Goal: Complete application form: Complete application form

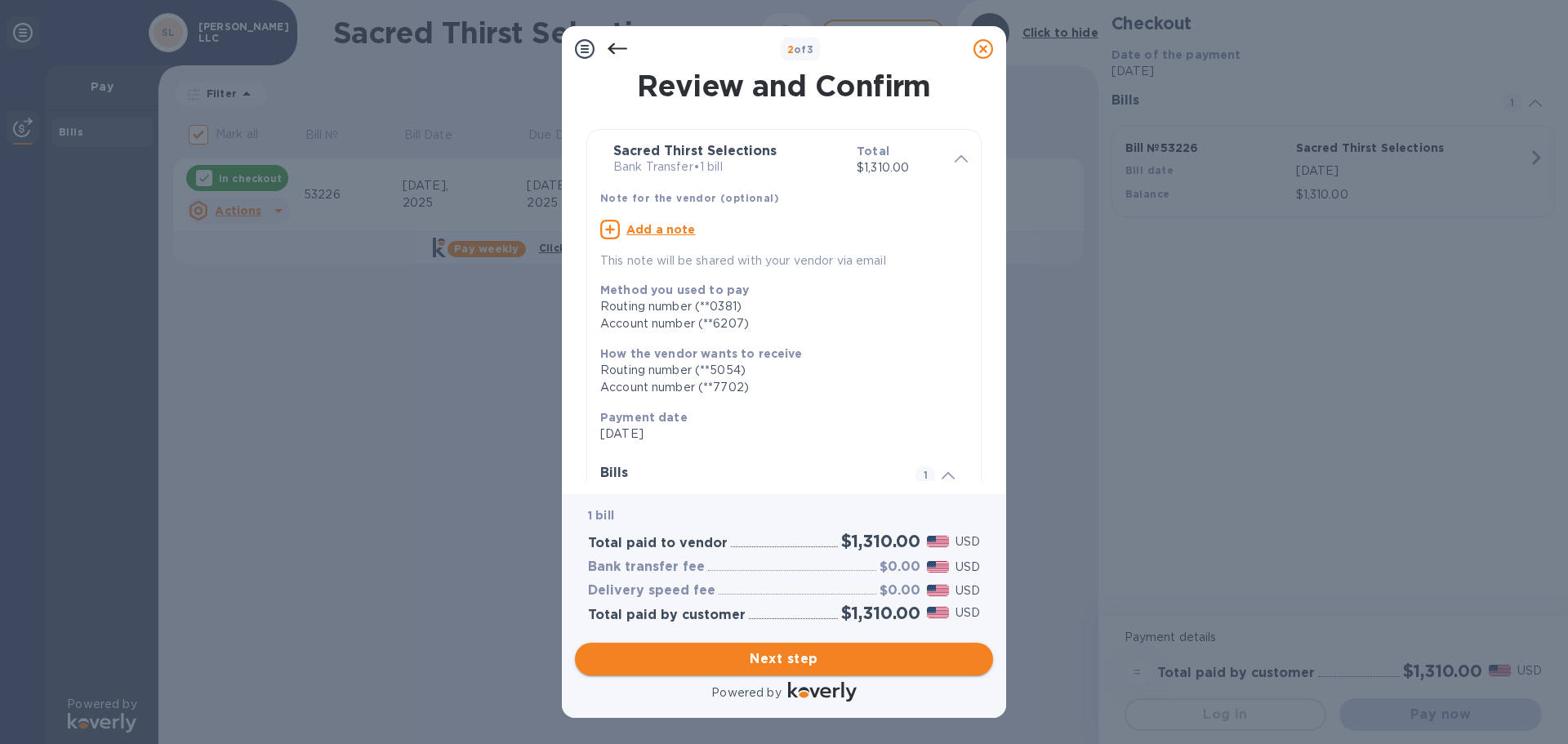
click at [831, 661] on span "Next step" at bounding box center [784, 659] width 392 height 19
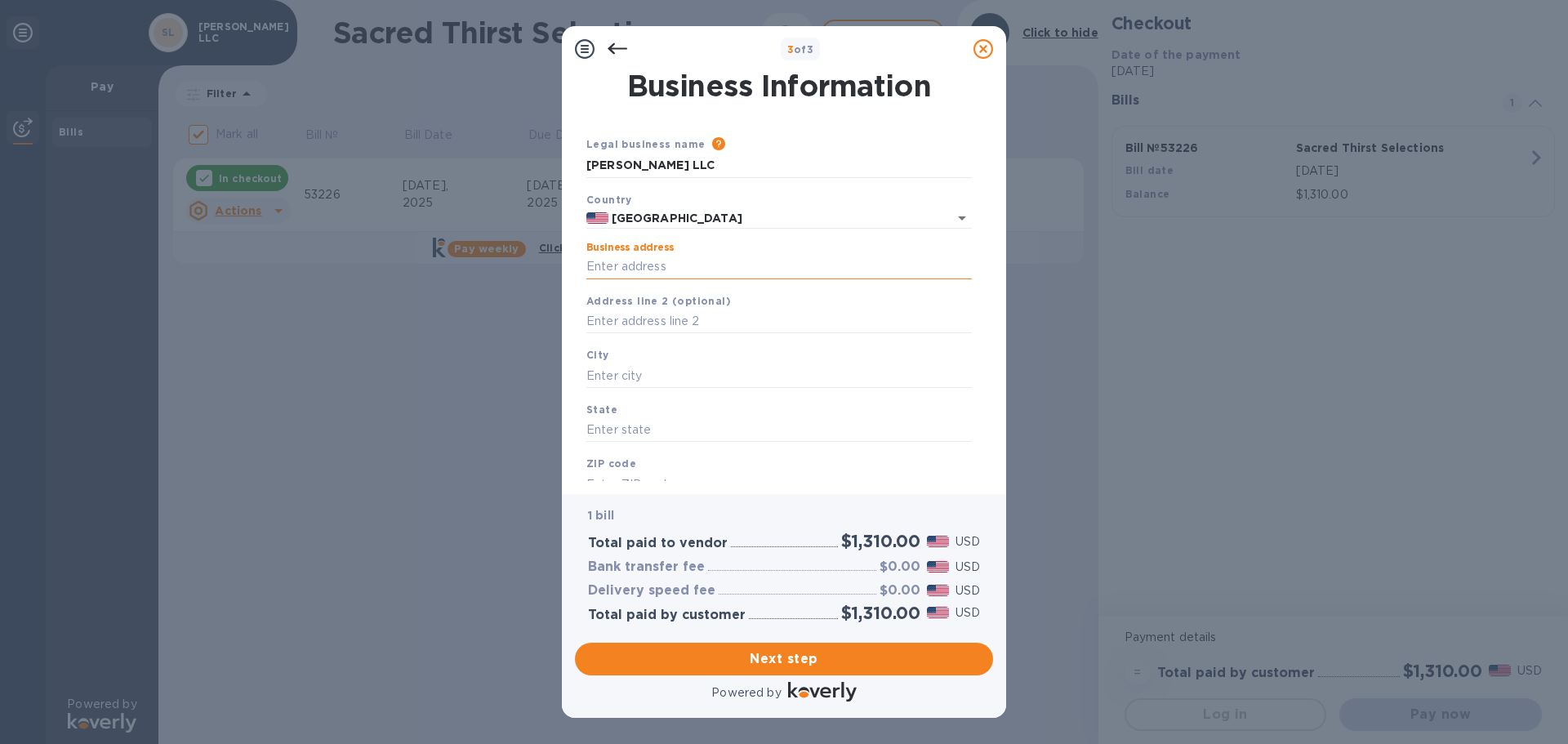
click at [650, 268] on input "Business address" at bounding box center [778, 267] width 386 height 25
type input "Torrance"
type input "CA"
type input "90501"
type input "[STREET_ADDRESS][PERSON_NAME]"
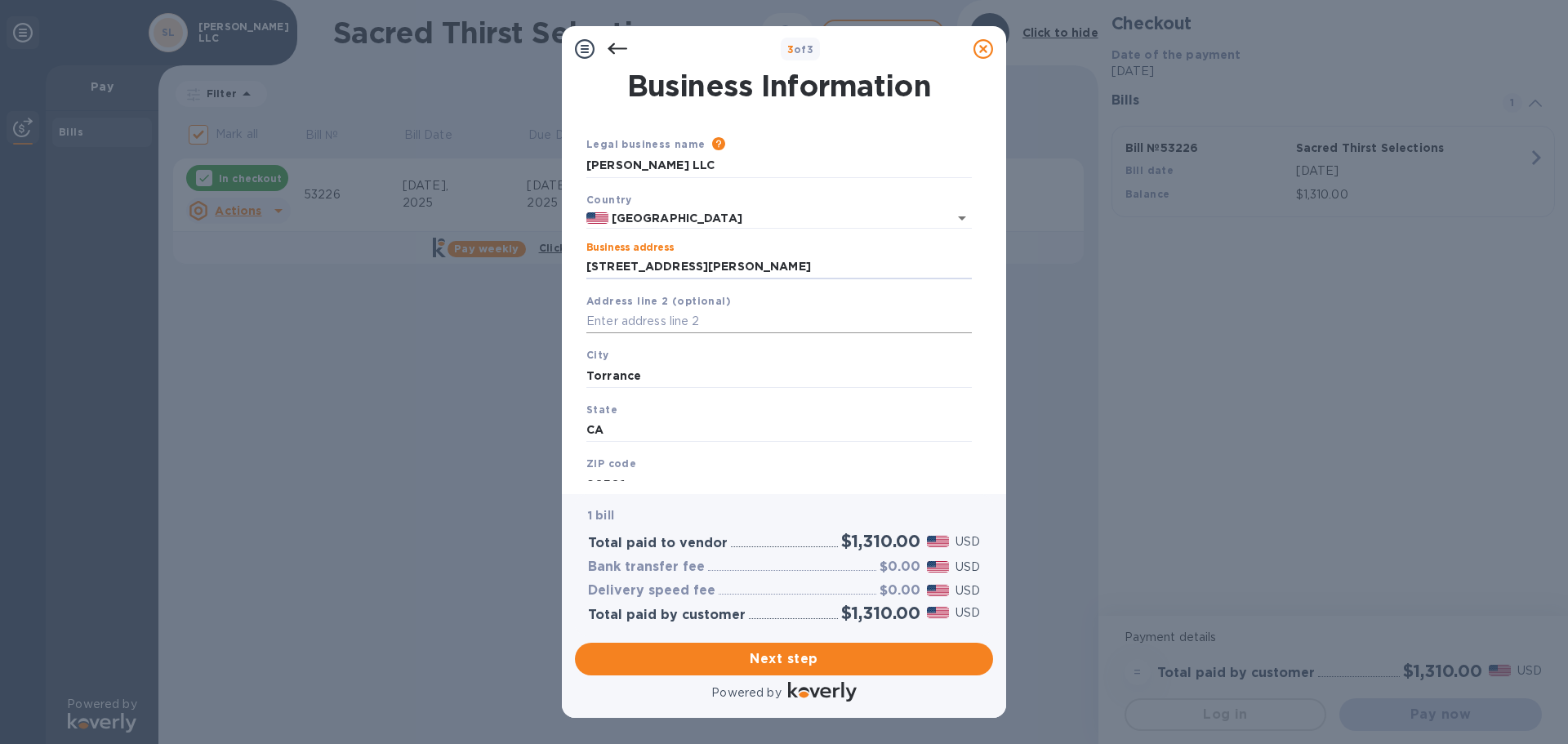
click at [728, 323] on input "text" at bounding box center [778, 322] width 386 height 25
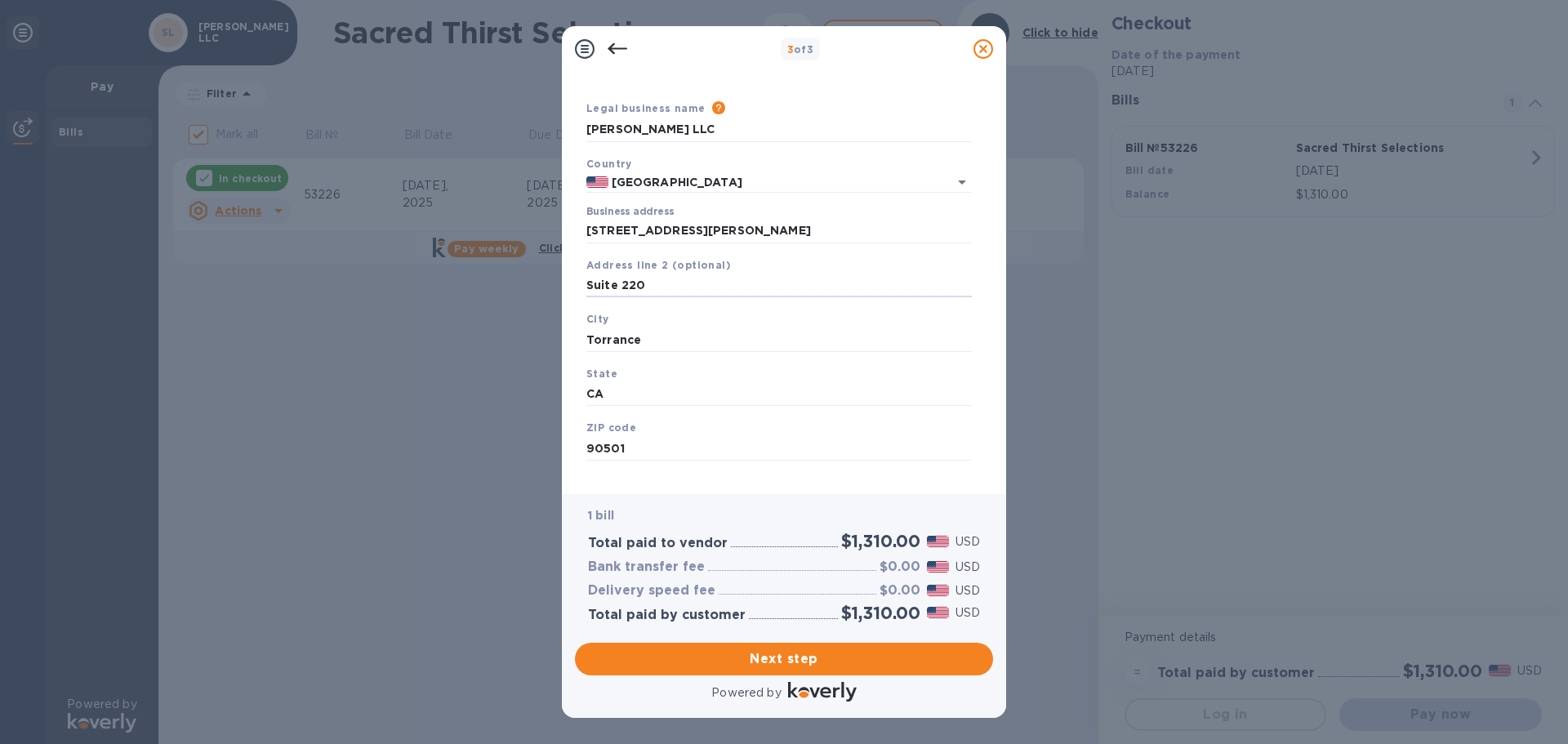
scroll to position [55, 0]
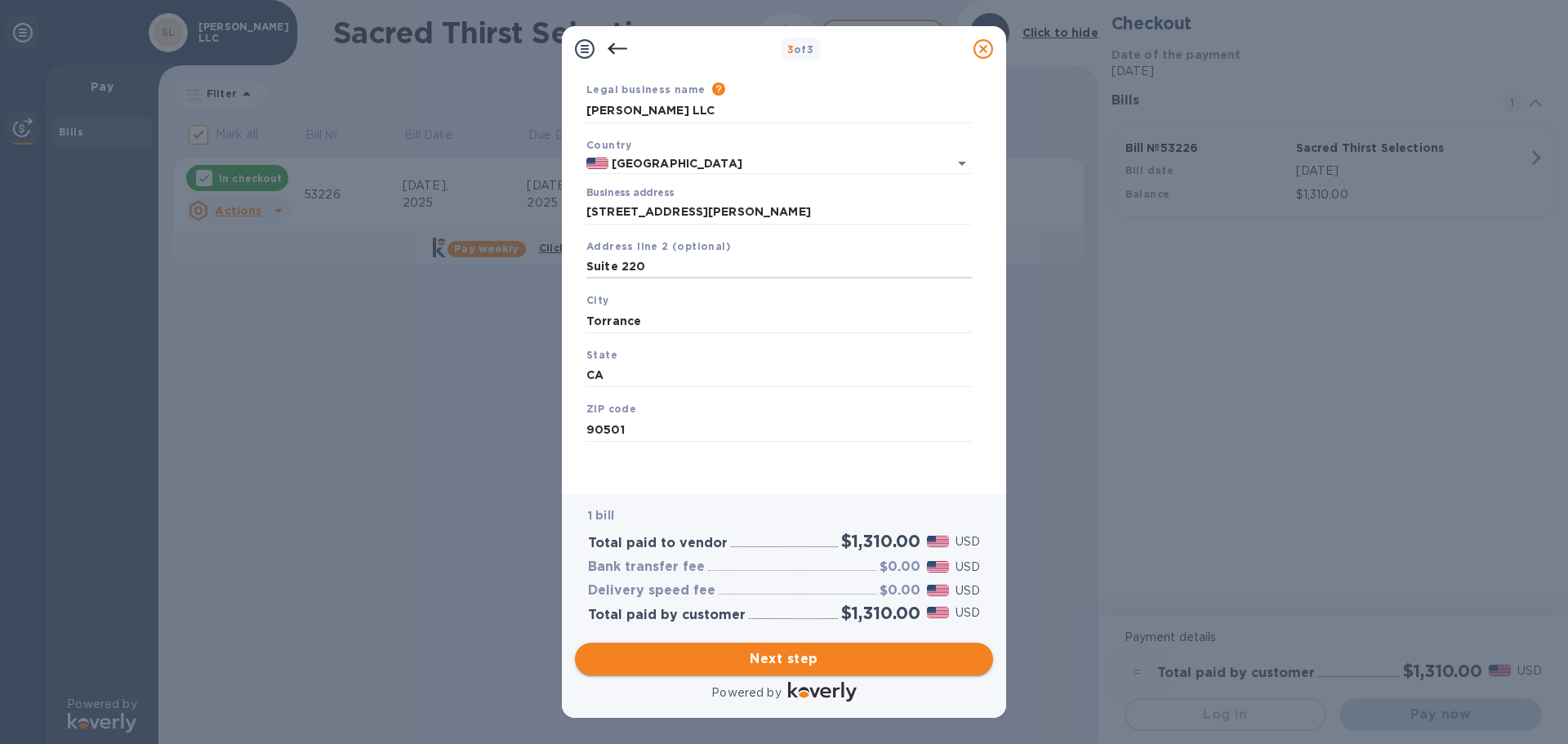
type input "Suite 220"
click at [862, 659] on span "Next step" at bounding box center [784, 659] width 392 height 19
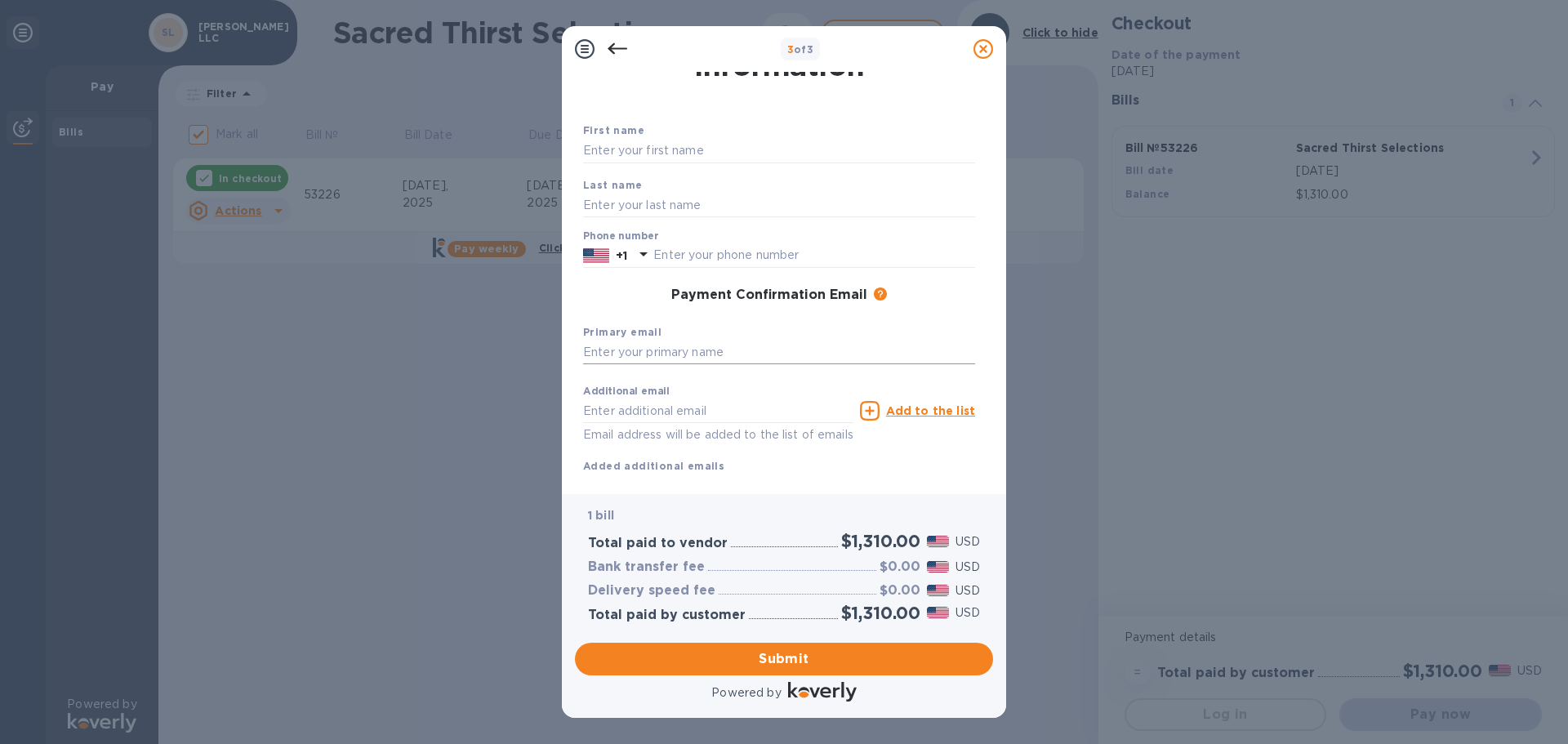
scroll to position [0, 0]
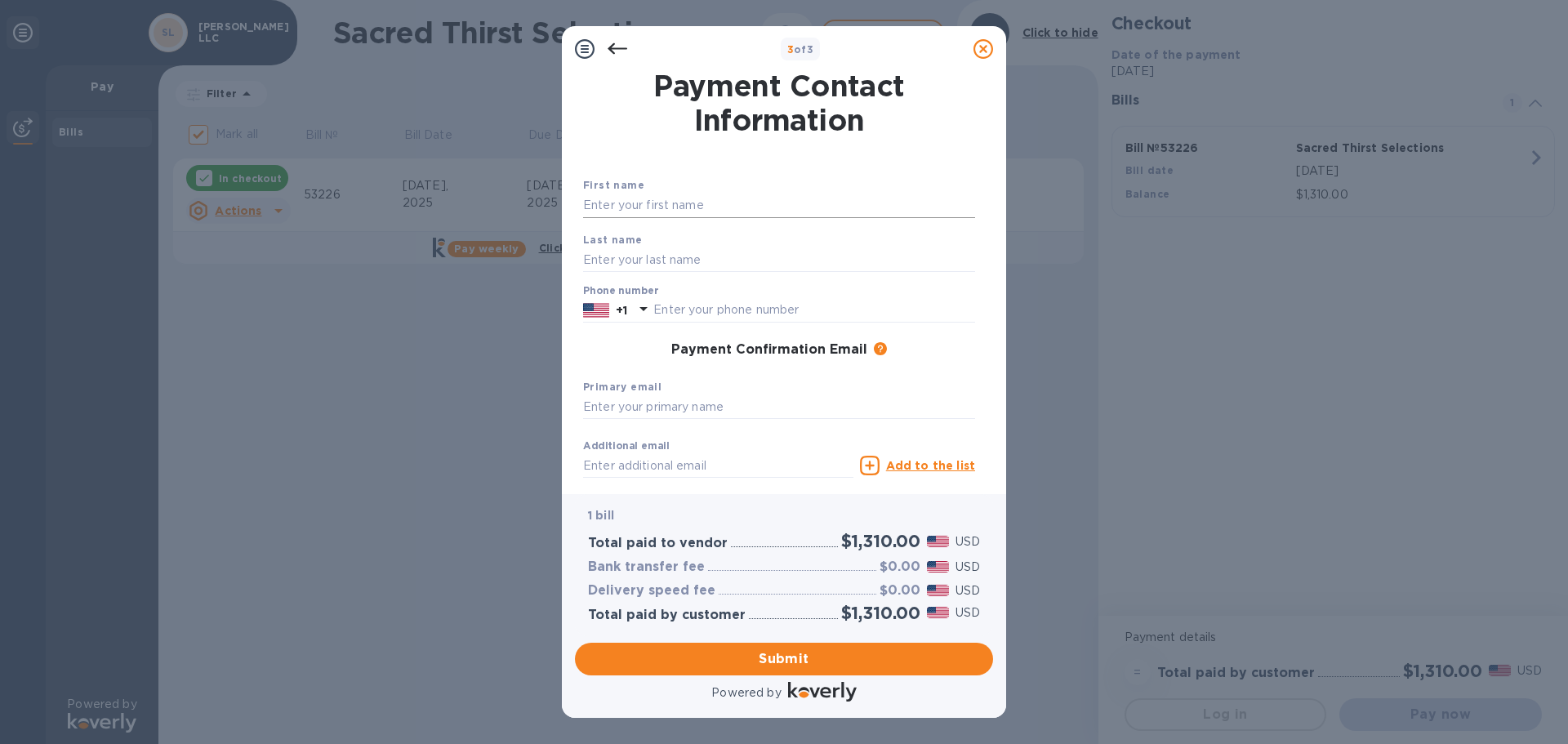
click at [664, 206] on input "text" at bounding box center [779, 206] width 392 height 25
type input "[PERSON_NAME]"
type input "Roses"
click at [706, 310] on input "text" at bounding box center [814, 311] width 322 height 25
type input "3103710001"
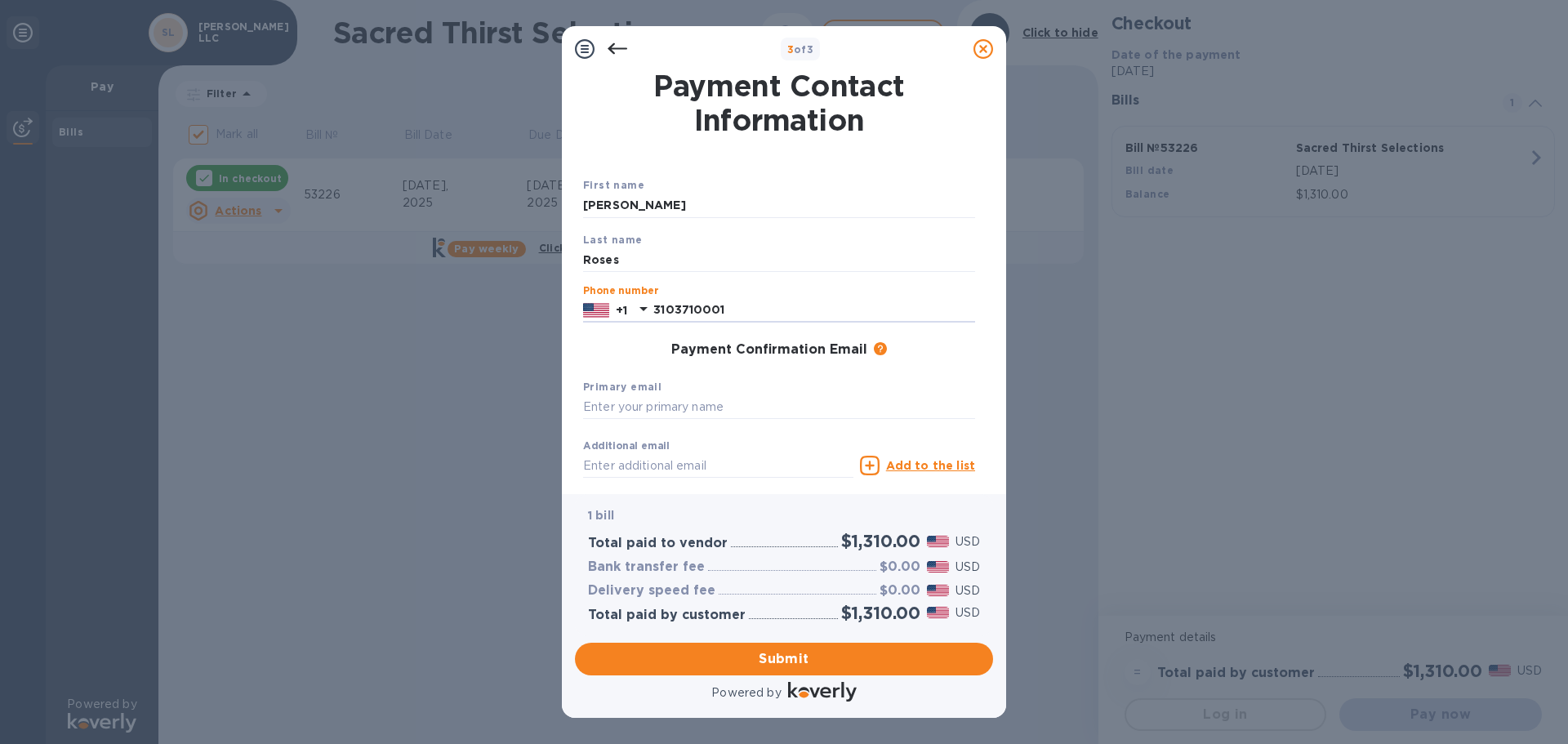
click at [629, 345] on div "Payment Confirmation Email The added email addresses will be used to send the p…" at bounding box center [779, 350] width 392 height 17
click at [715, 408] on input "text" at bounding box center [779, 408] width 392 height 25
type input "[PERSON_NAME][EMAIL_ADDRESS][DOMAIN_NAME]"
click at [940, 327] on div "Phone number [PHONE_NUMBER]" at bounding box center [778, 304] width 405 height 50
click at [773, 661] on span "Submit" at bounding box center [784, 659] width 392 height 19
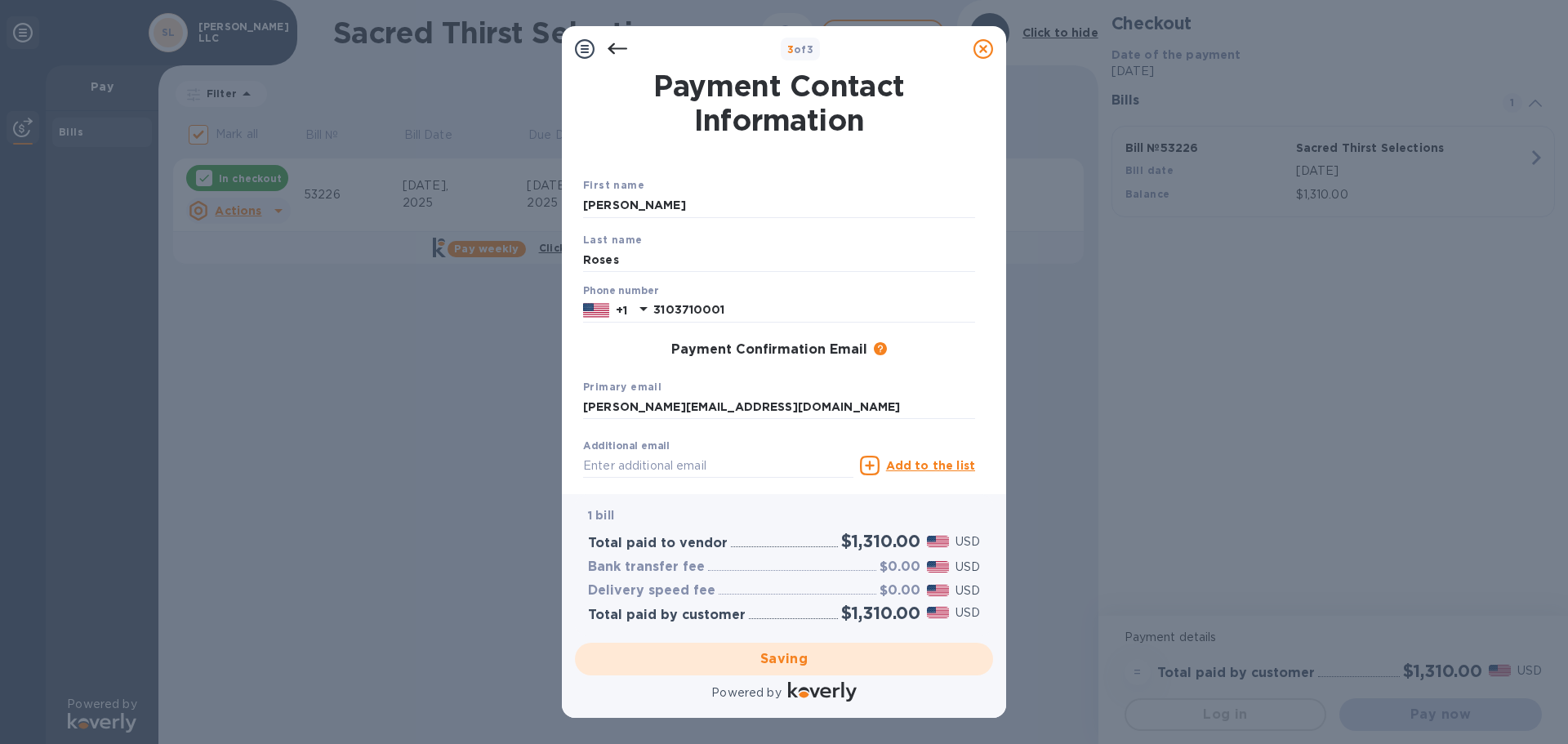
checkbox input "false"
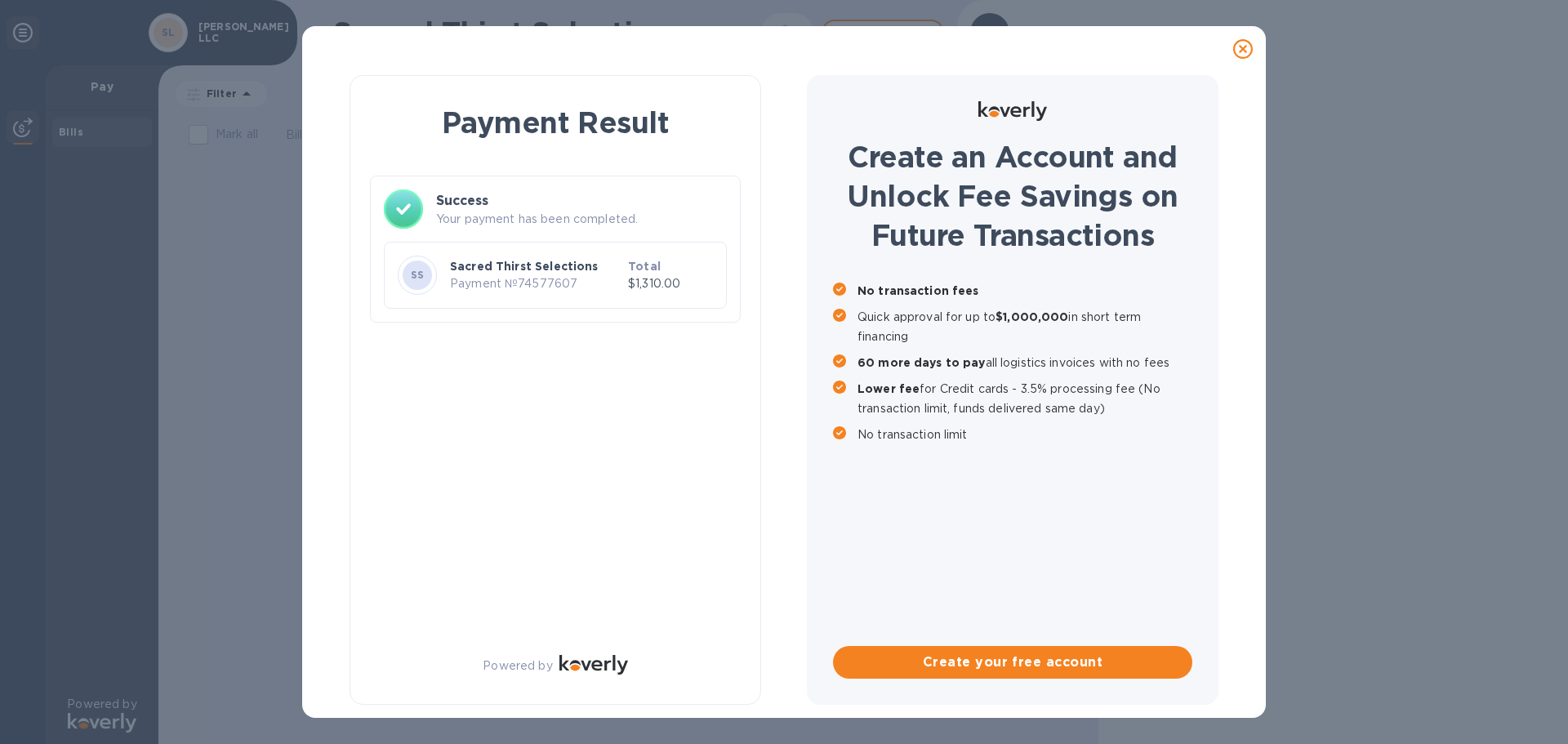
click at [1245, 44] on icon at bounding box center [1242, 49] width 19 height 19
